Goal: Information Seeking & Learning: Learn about a topic

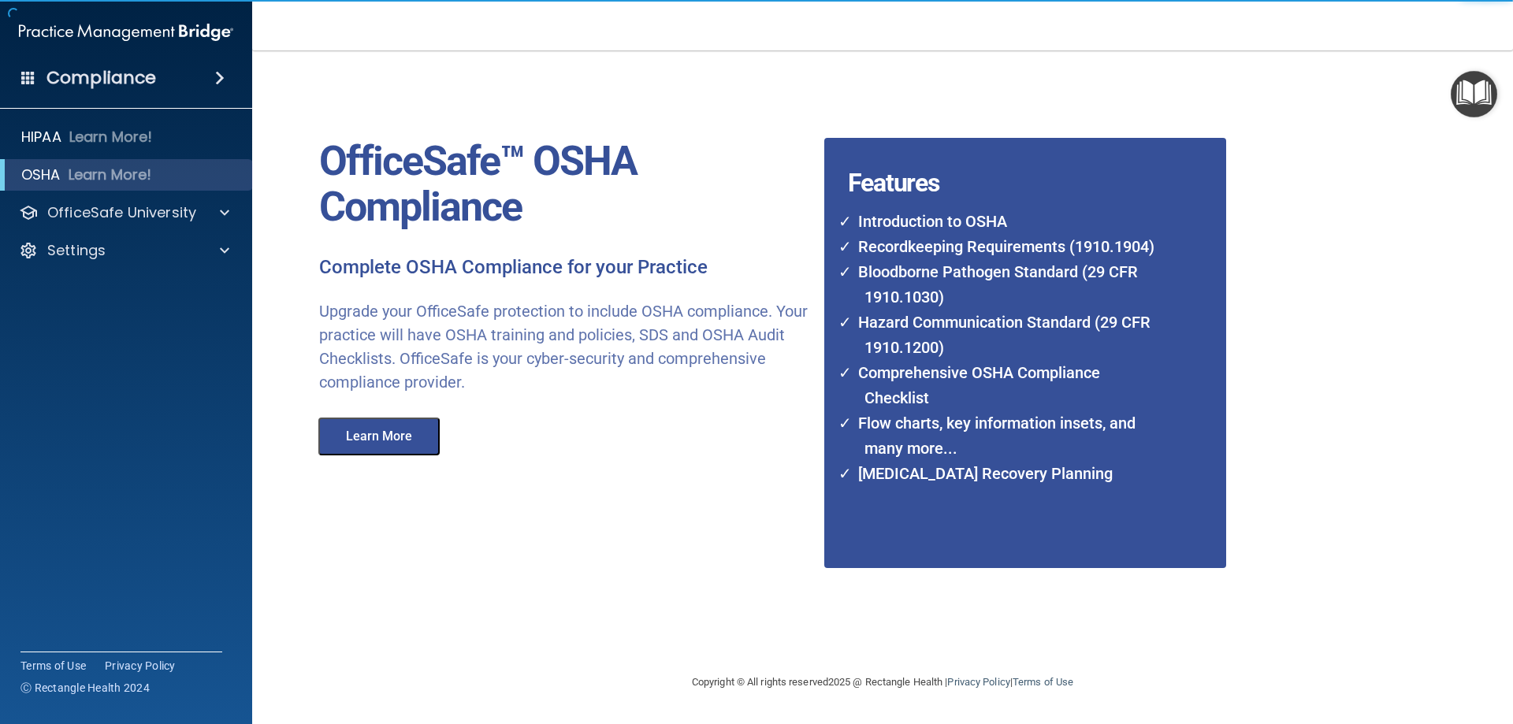
click at [411, 438] on button "Learn More" at bounding box center [378, 437] width 121 height 38
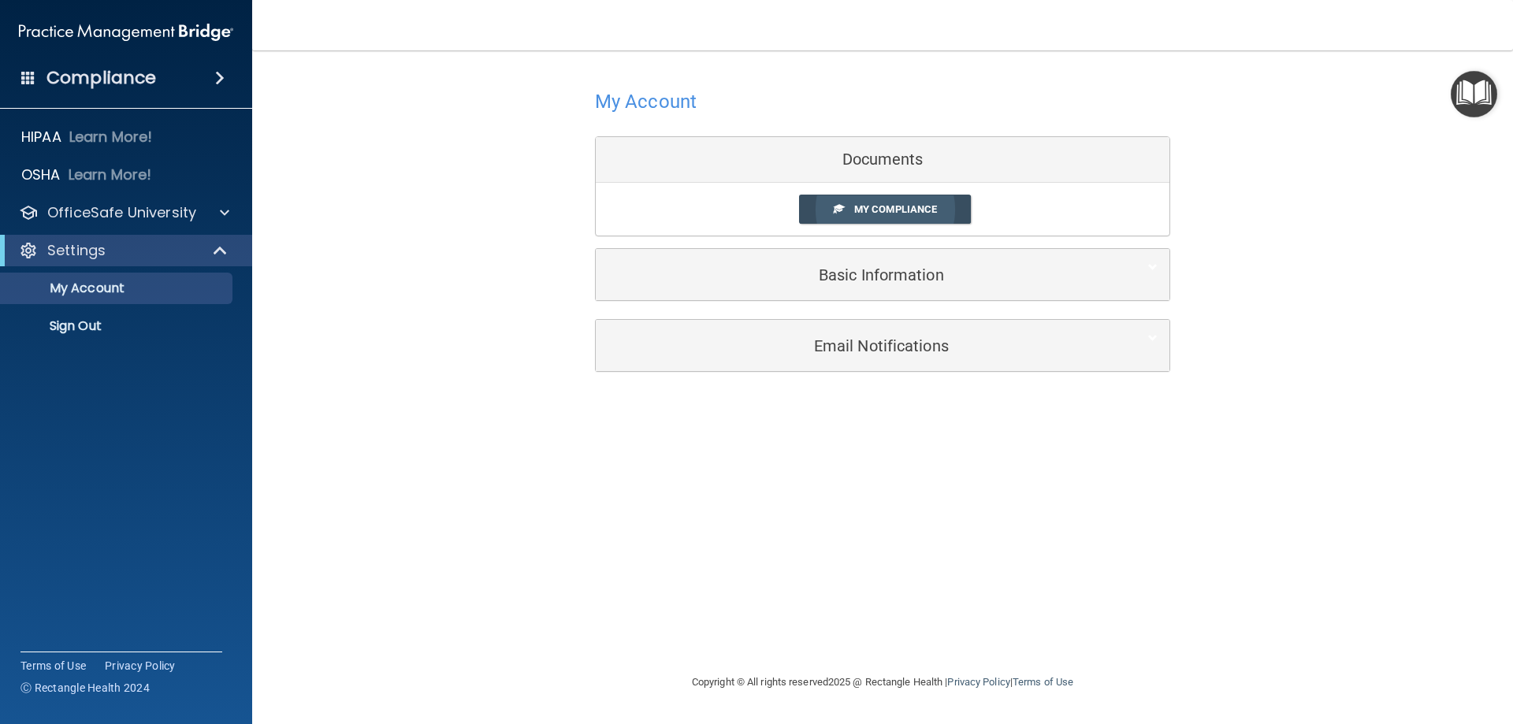
click at [906, 206] on span "My Compliance" at bounding box center [895, 209] width 83 height 12
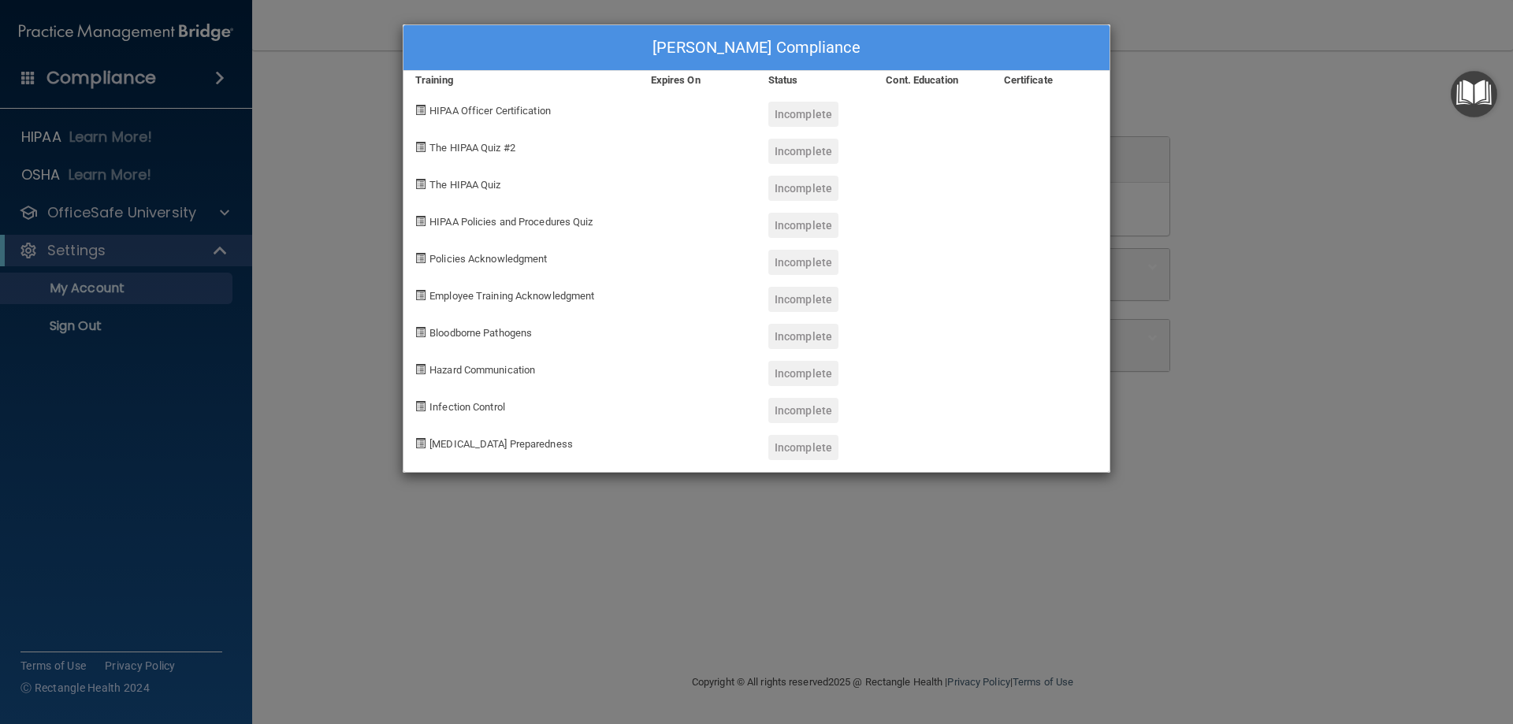
click at [799, 115] on div "Incomplete" at bounding box center [803, 114] width 70 height 25
click at [785, 154] on div "Incomplete" at bounding box center [803, 151] width 70 height 25
click at [797, 190] on div "Incomplete" at bounding box center [803, 188] width 70 height 25
click at [802, 235] on div "Incomplete" at bounding box center [803, 225] width 70 height 25
drag, startPoint x: 790, startPoint y: 277, endPoint x: 797, endPoint y: 340, distance: 64.2
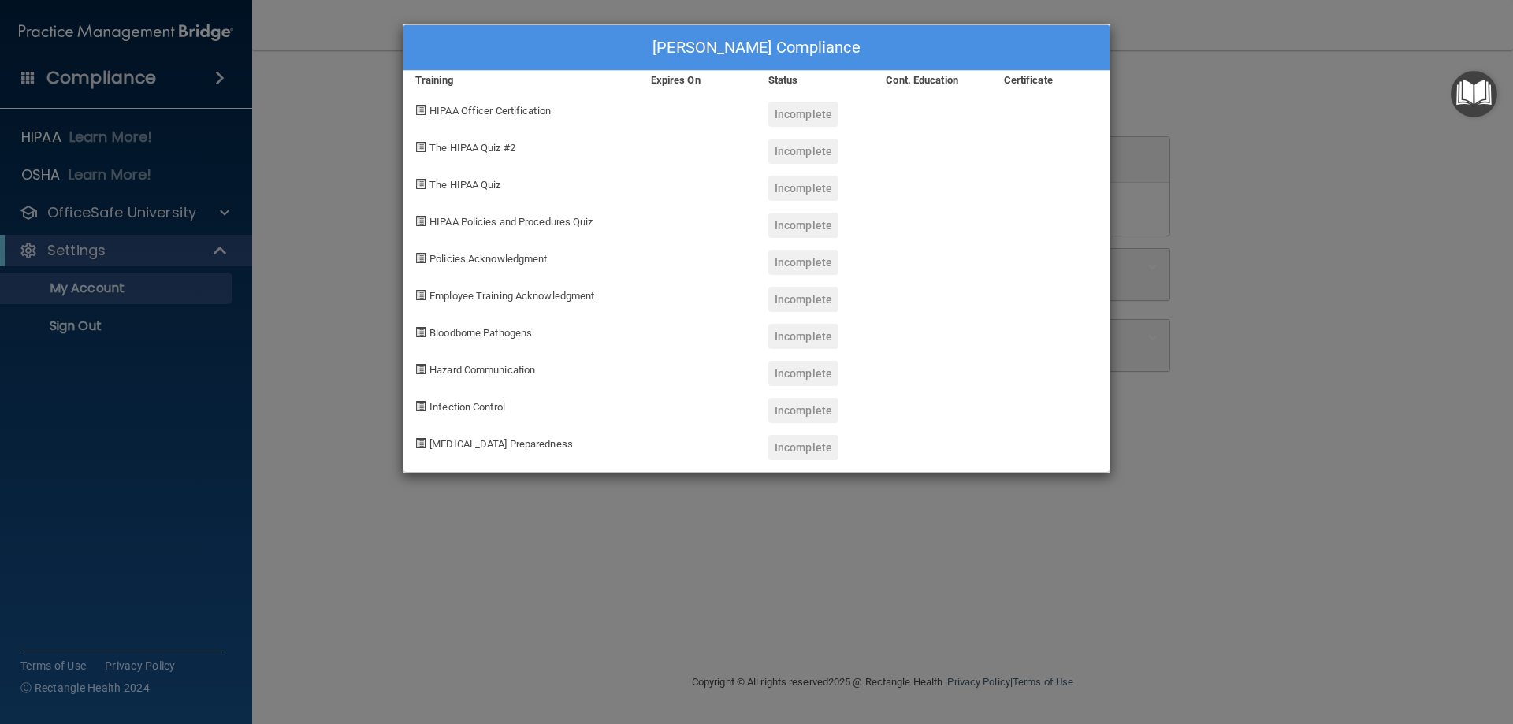
click at [790, 279] on div "Incomplete" at bounding box center [814, 293] width 117 height 37
click at [797, 341] on div "Incomplete" at bounding box center [803, 336] width 70 height 25
click at [800, 387] on div "Incomplete" at bounding box center [814, 404] width 117 height 37
click at [800, 413] on div "Incomplete" at bounding box center [803, 410] width 70 height 25
click at [797, 433] on div "Incomplete" at bounding box center [814, 441] width 117 height 37
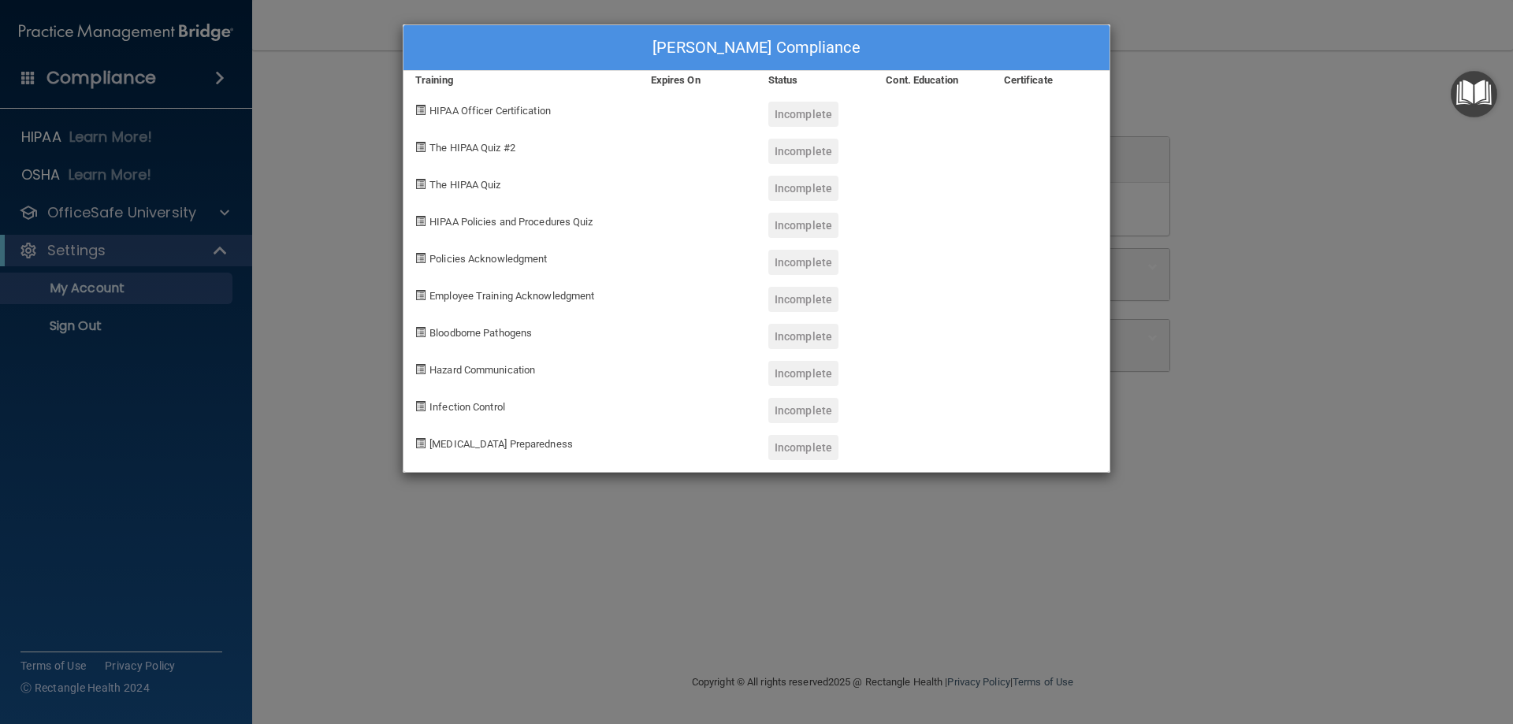
click at [797, 444] on div "Incomplete" at bounding box center [803, 447] width 70 height 25
click at [1163, 91] on div "[PERSON_NAME] Compliance Training Expires On Status Cont. Education Certificate…" at bounding box center [756, 362] width 1513 height 724
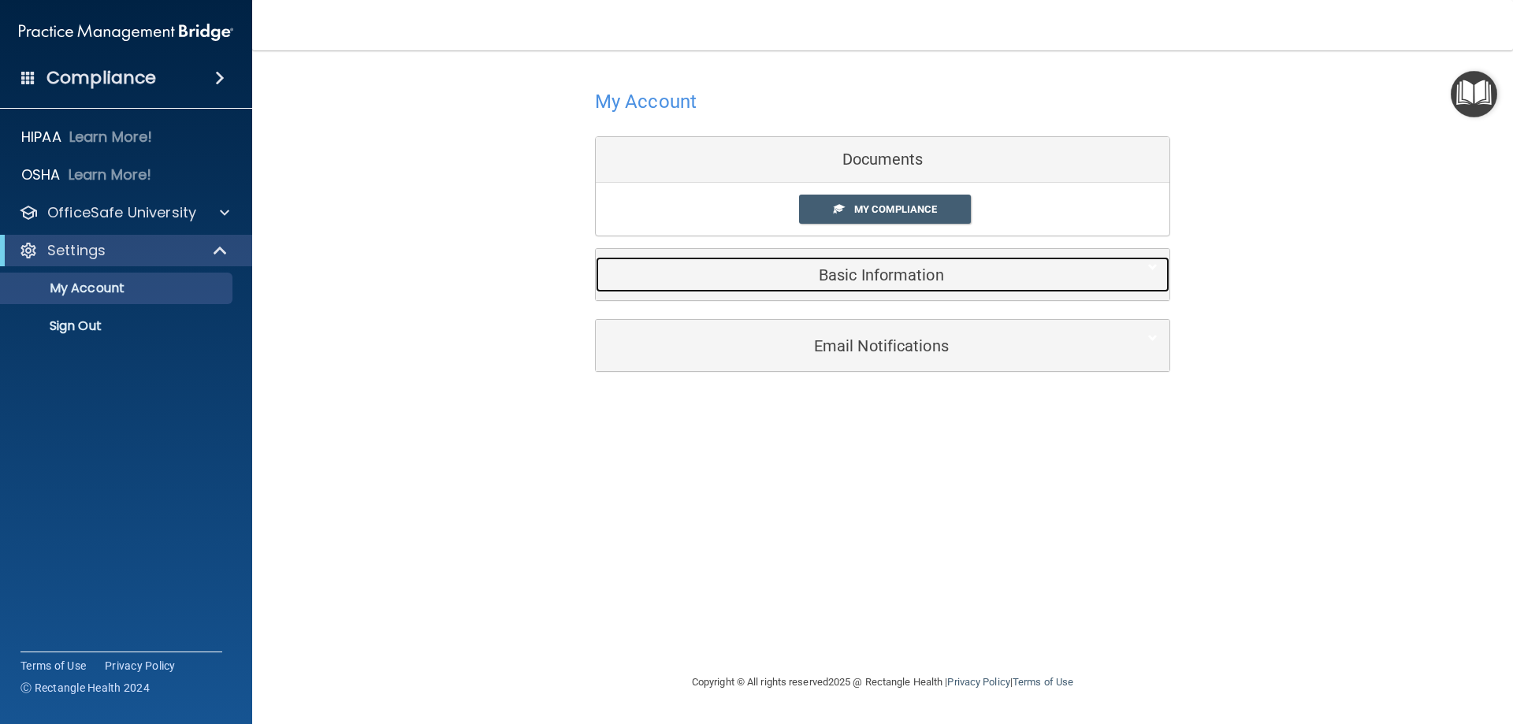
click at [874, 276] on h5 "Basic Information" at bounding box center [859, 274] width 502 height 17
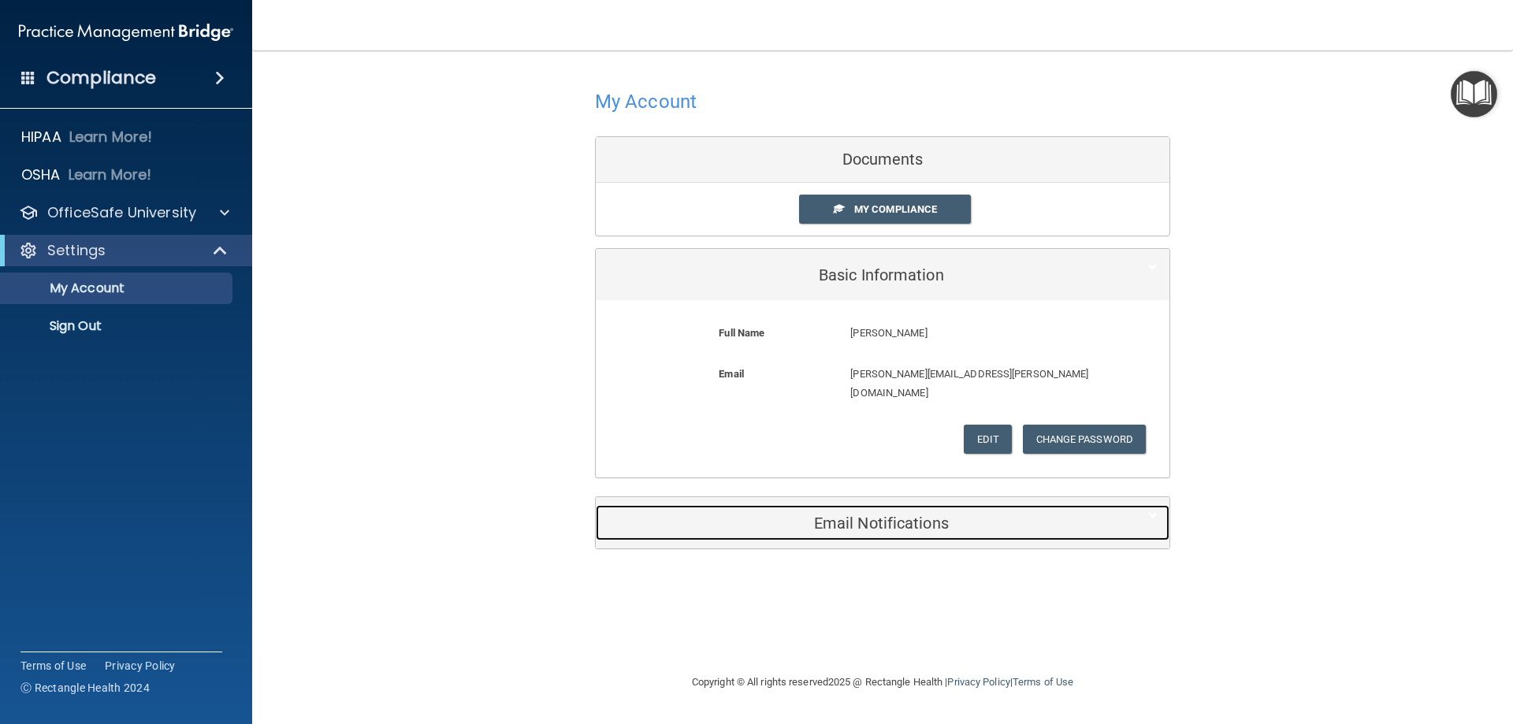
click at [834, 515] on h5 "Email Notifications" at bounding box center [859, 523] width 502 height 17
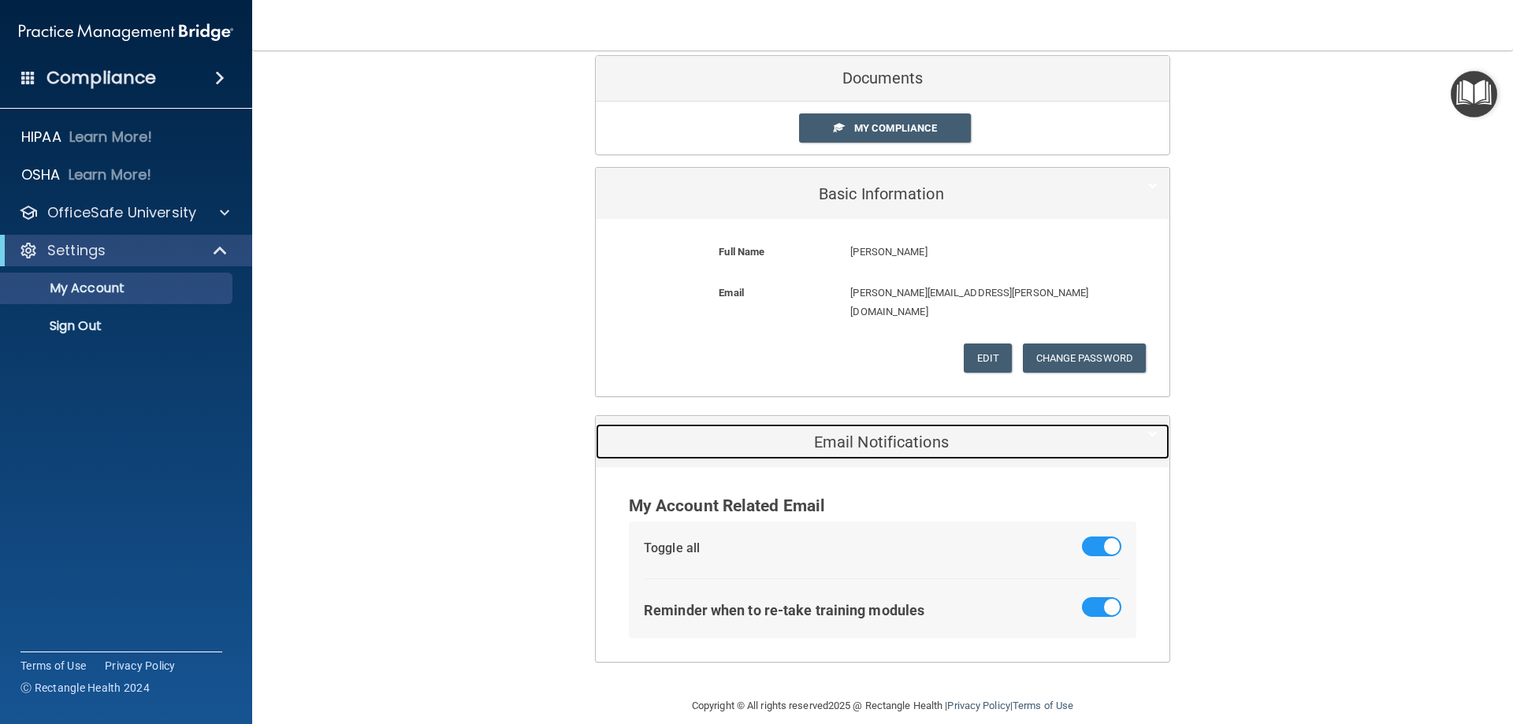
scroll to position [82, 0]
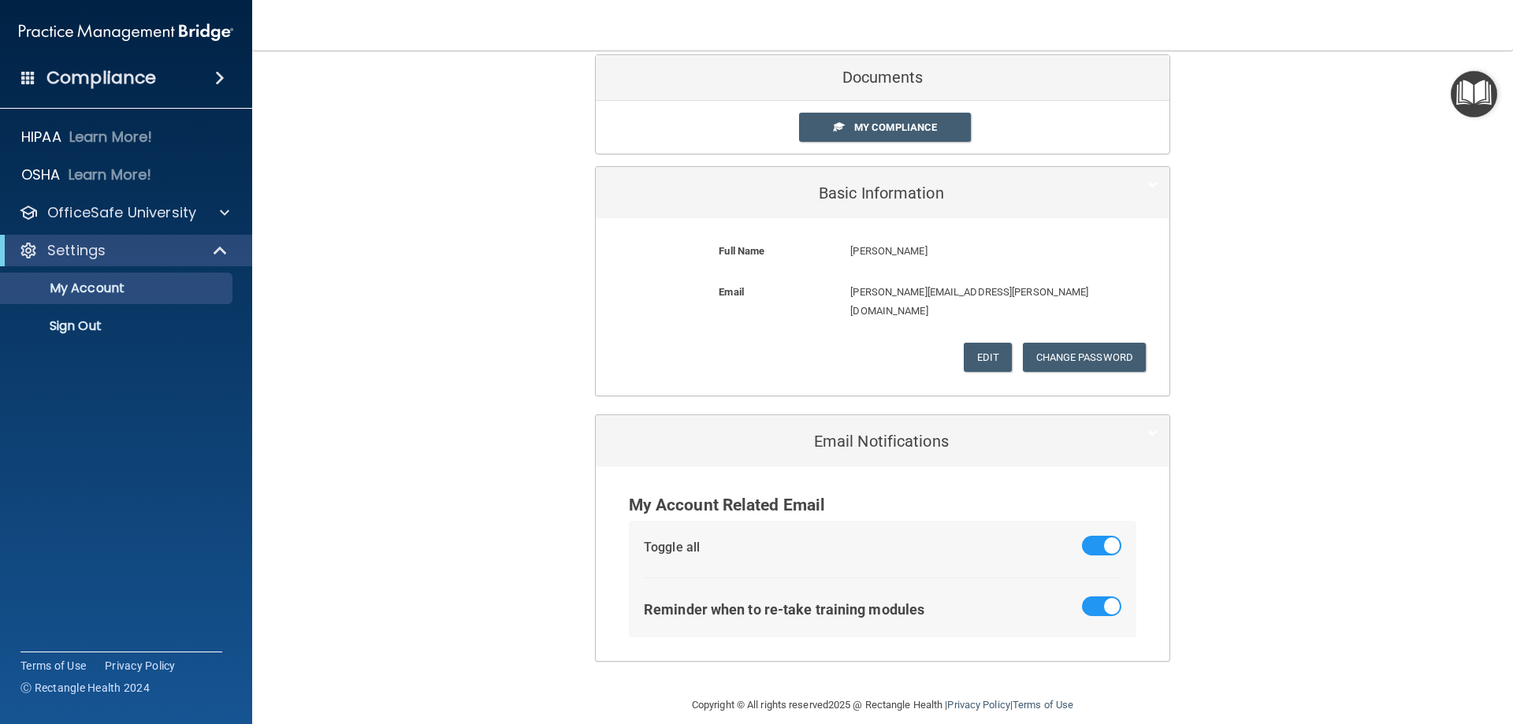
click at [509, 376] on div "My Account Documents My Compliance My Compliance My BAA Basic Information Full …" at bounding box center [883, 332] width 1198 height 696
click at [214, 211] on div at bounding box center [222, 212] width 39 height 19
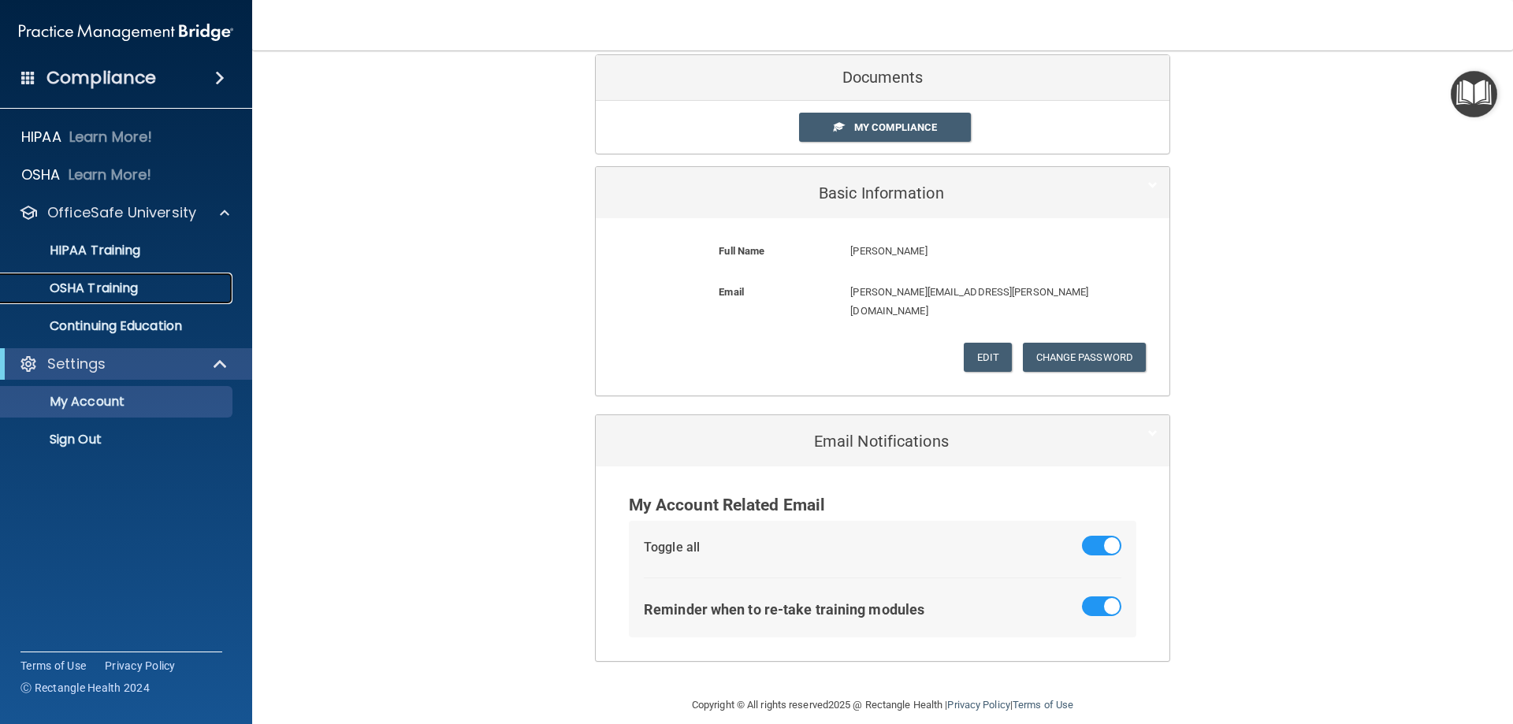
click at [108, 275] on link "OSHA Training" at bounding box center [108, 289] width 248 height 32
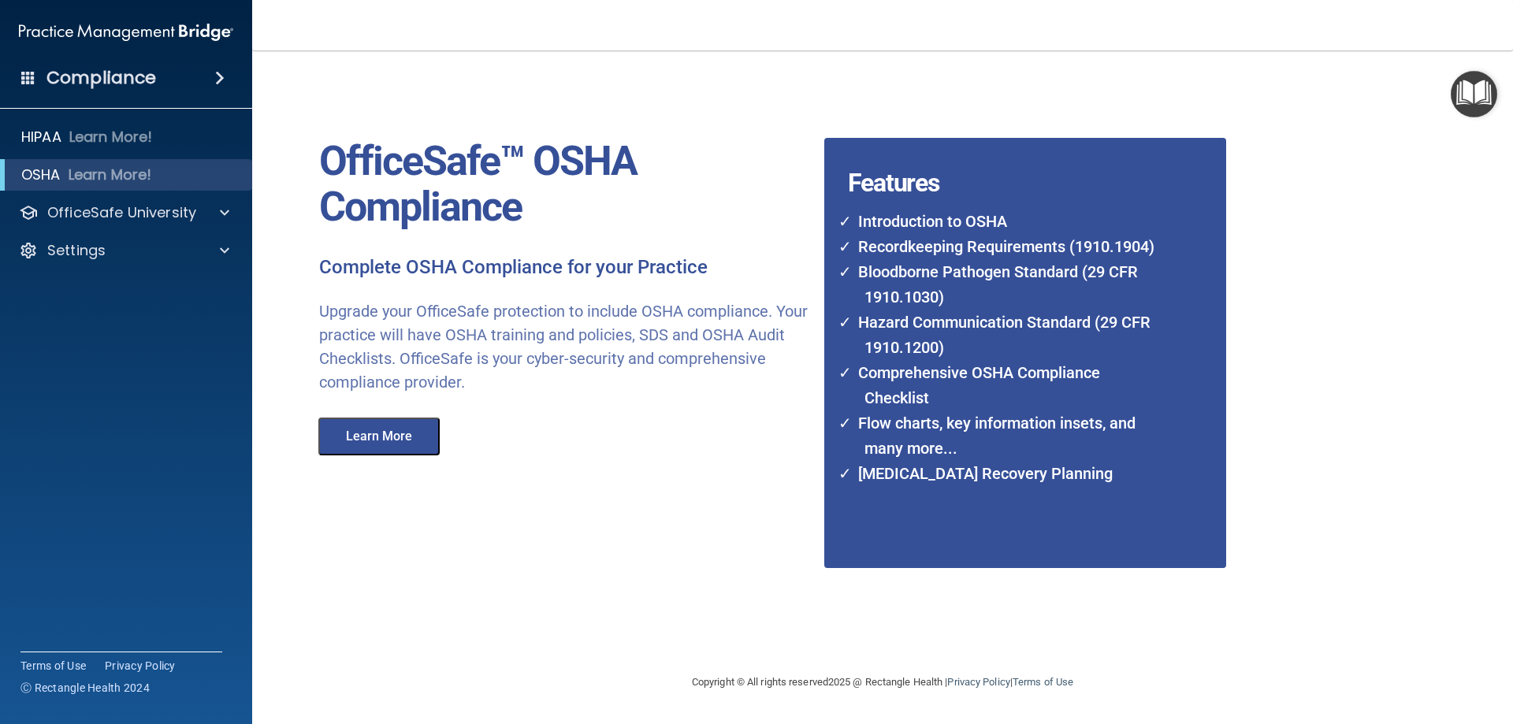
click at [215, 82] on span at bounding box center [219, 78] width 9 height 19
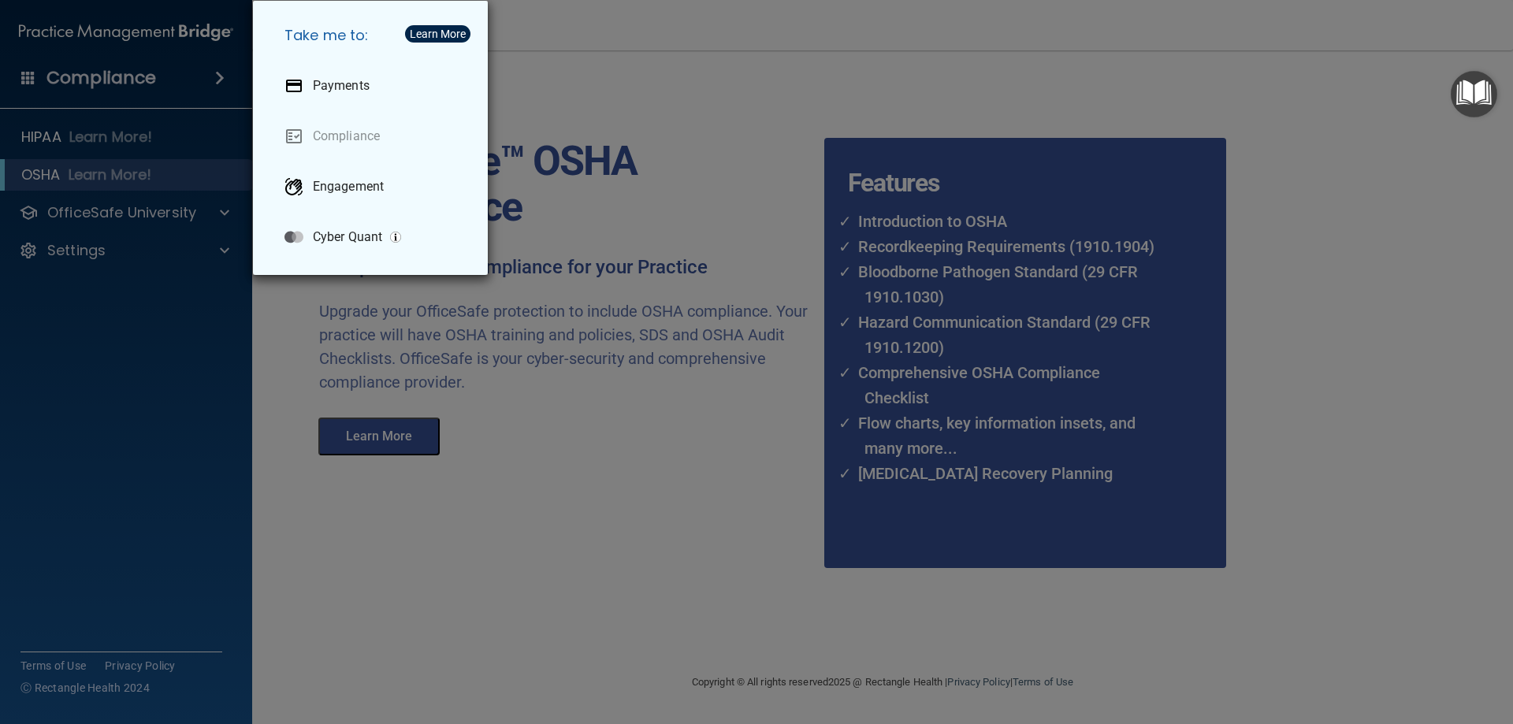
click at [568, 139] on div "Take me to: Payments Compliance Engagement Cyber Quant" at bounding box center [756, 362] width 1513 height 724
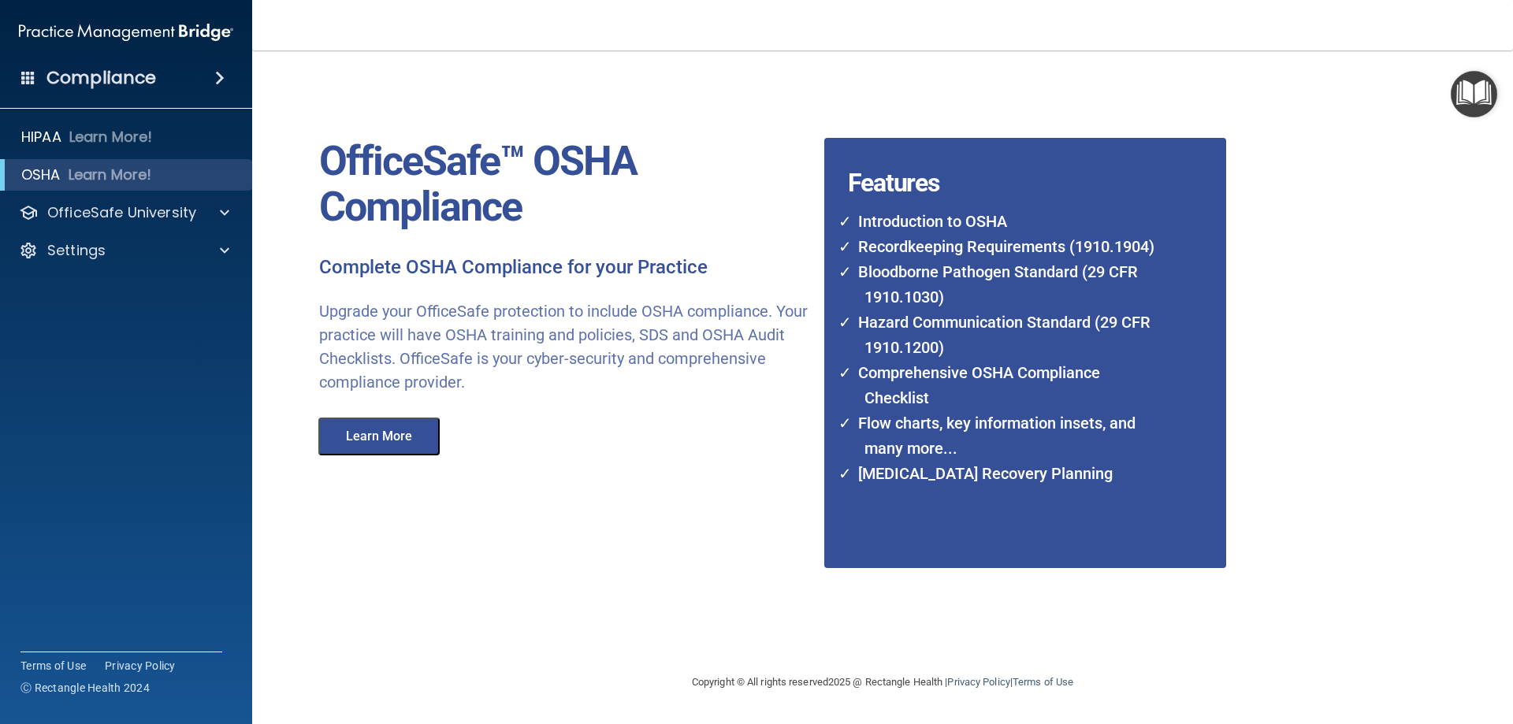
click at [403, 441] on button "Learn More" at bounding box center [378, 437] width 121 height 38
click at [133, 177] on p "Learn More!" at bounding box center [111, 174] width 84 height 19
click at [1474, 91] on img "Open Resource Center" at bounding box center [1474, 94] width 46 height 46
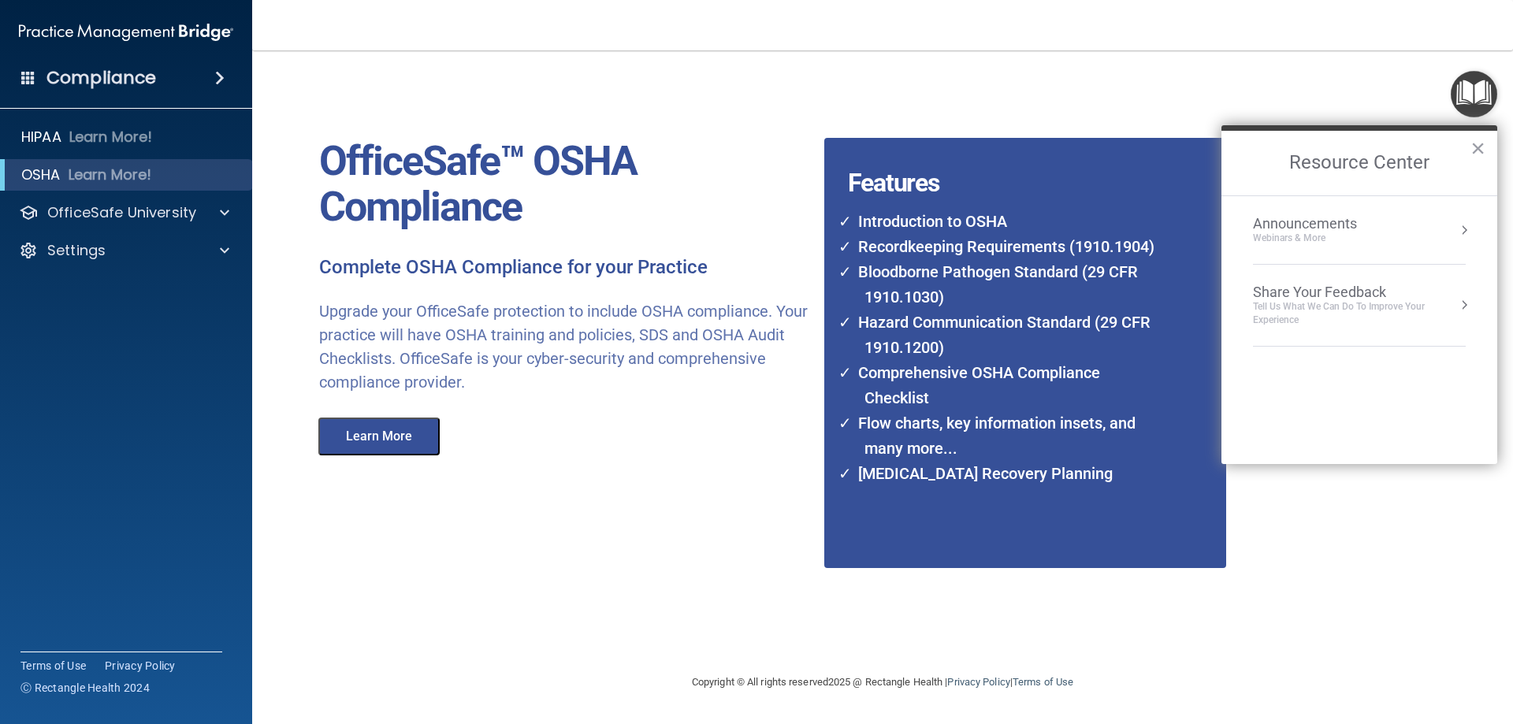
click at [615, 539] on div "OfficeSafe™ OSHA Compliance Complete OSHA Compliance for your Practice Upgrade …" at bounding box center [847, 361] width 1104 height 591
